Goal: Transaction & Acquisition: Purchase product/service

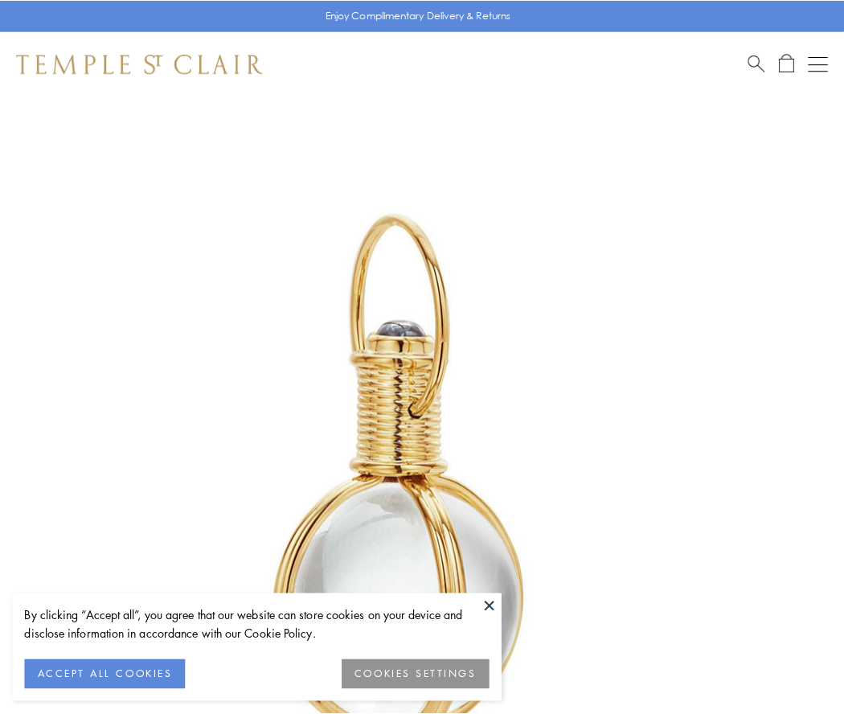
scroll to position [420, 0]
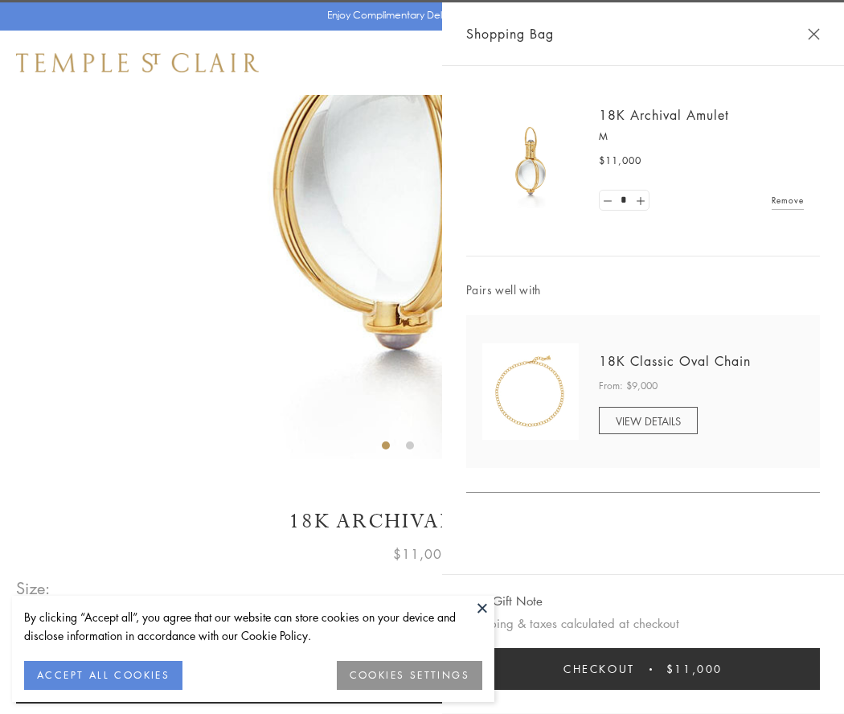
click at [643, 669] on button "Checkout $11,000" at bounding box center [643, 669] width 354 height 42
